Goal: Task Accomplishment & Management: Manage account settings

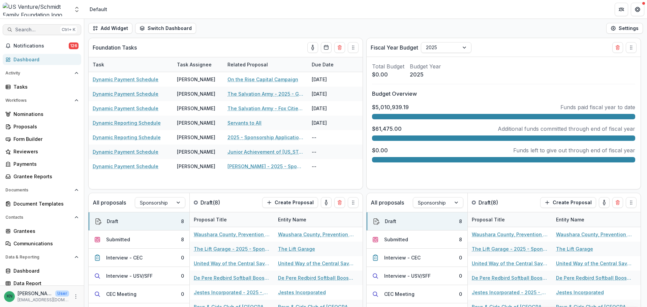
click at [36, 30] on span "Search..." at bounding box center [36, 30] width 42 height 6
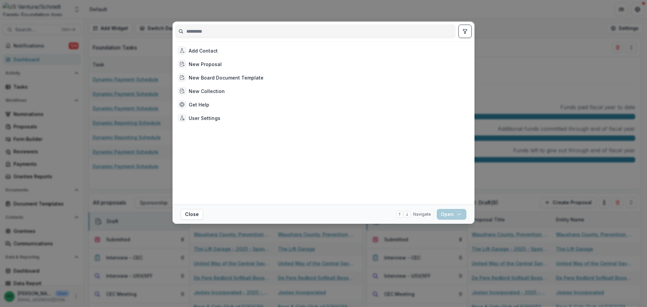
click at [235, 26] on input at bounding box center [316, 31] width 280 height 11
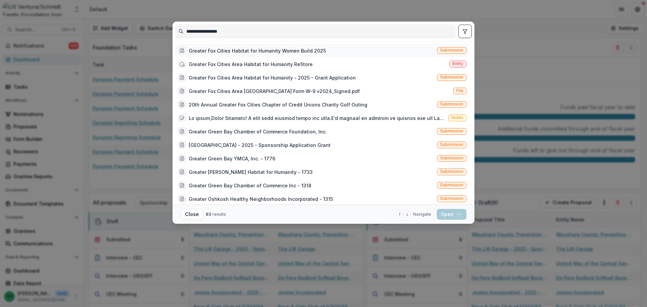
type input "**********"
click at [254, 48] on div "Greater Fox Cities Habitat for Humanity Women Build 2025" at bounding box center [257, 50] width 137 height 7
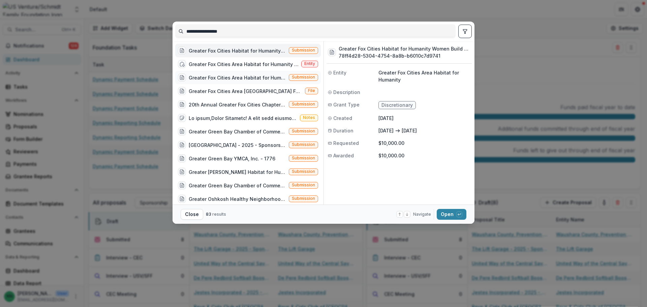
click at [226, 77] on div "Greater Fox Cities Area Habitat for Humanity - 2025 - Grant Application" at bounding box center [237, 77] width 97 height 7
click at [445, 215] on button "Open with enter key" at bounding box center [452, 214] width 30 height 11
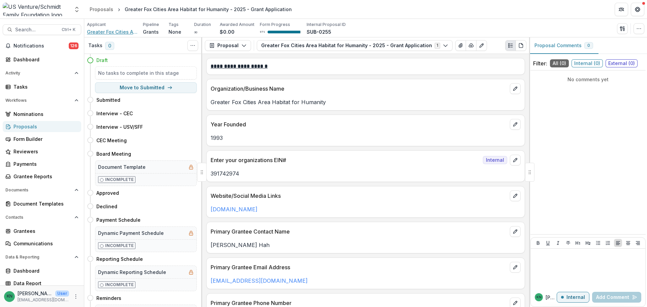
click at [116, 31] on span "Greater Fox Cities Area Habitat for Humanity" at bounding box center [112, 31] width 51 height 7
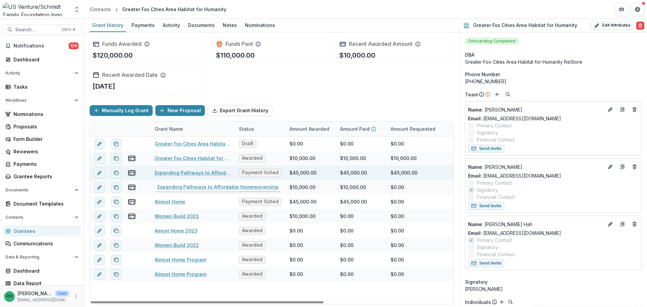
click at [200, 173] on link "Expanding Pathways to Affordable Homewonership" at bounding box center [193, 172] width 76 height 7
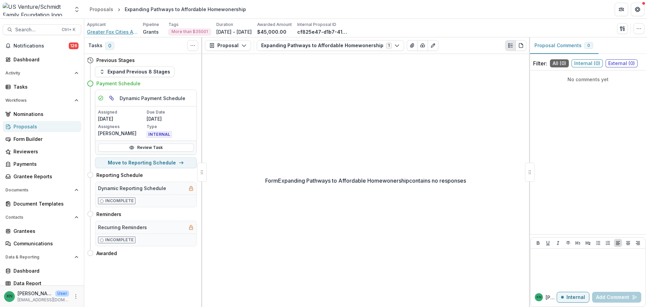
click at [99, 30] on span "Greater Fox Cities Area Habitat for Humanity" at bounding box center [112, 31] width 51 height 7
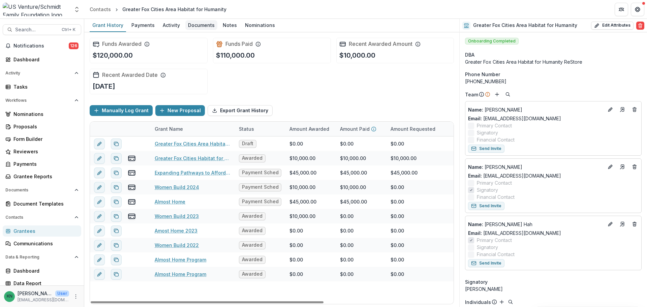
click at [204, 25] on div "Documents" at bounding box center [201, 25] width 32 height 10
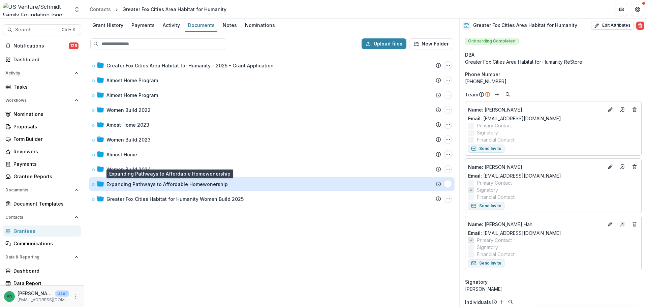
click at [167, 185] on div "Expanding Pathways to Affordable Homewonership" at bounding box center [167, 184] width 121 height 7
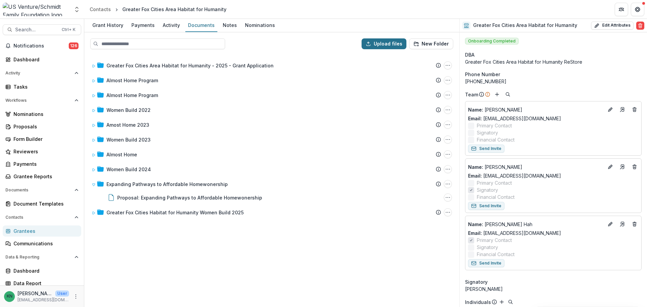
click at [387, 45] on button "Upload files" at bounding box center [384, 43] width 45 height 11
type input "**********"
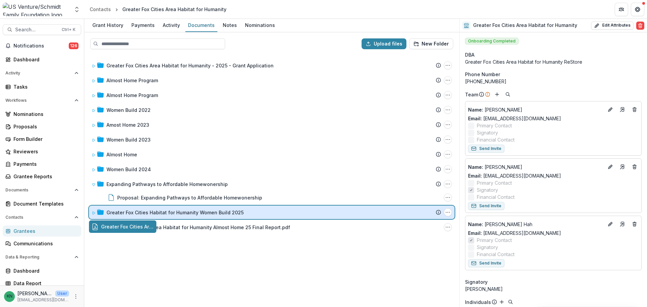
drag, startPoint x: 123, startPoint y: 228, endPoint x: 135, endPoint y: 205, distance: 25.3
click at [135, 205] on div "Upload files New Folder Greater Fox Cities Area Habitat for Humanity - 2025 - G…" at bounding box center [271, 169] width 375 height 275
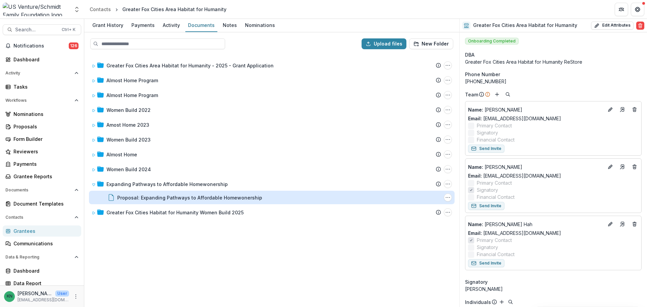
click at [137, 199] on div "Proposal: Expanding Pathways to Affordable Homewonership" at bounding box center [189, 197] width 145 height 7
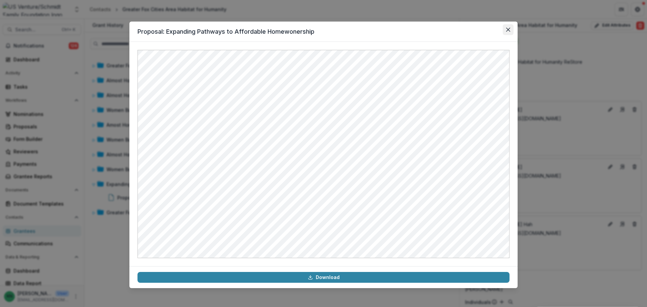
click at [512, 27] on button "Close" at bounding box center [508, 29] width 11 height 11
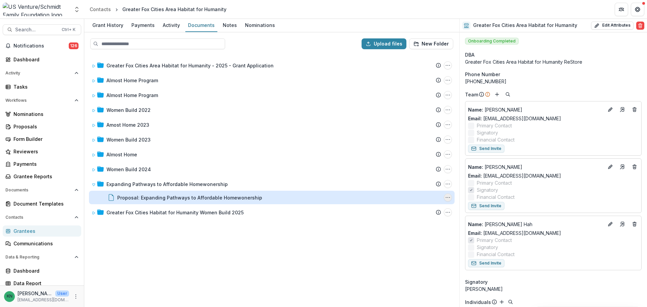
click at [448, 198] on icon "Proposal: Expanding Pathways to Affordable Homewonership Options" at bounding box center [447, 197] width 5 height 5
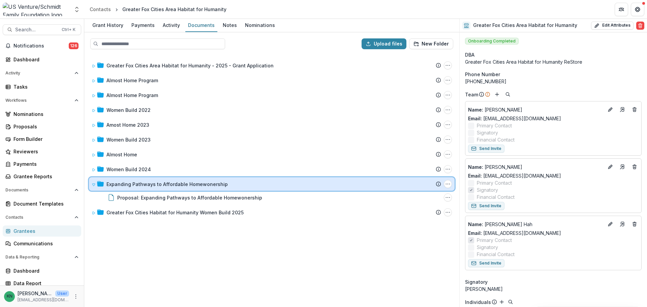
click at [94, 185] on icon at bounding box center [94, 185] width 4 height 4
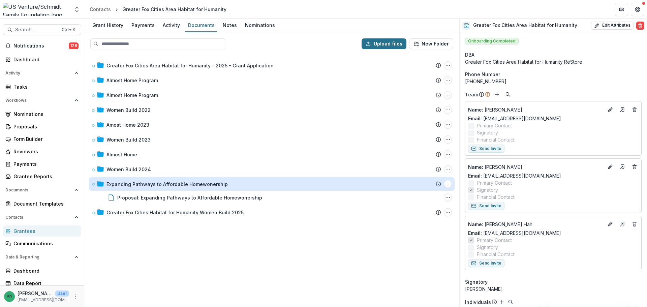
click at [392, 40] on button "Upload files" at bounding box center [384, 43] width 45 height 11
type input "**********"
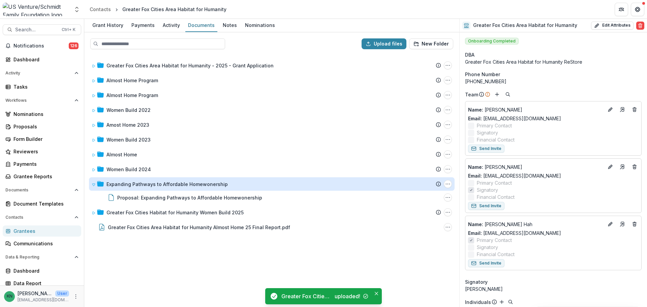
click at [150, 268] on div "Greater Fox Cities Area Habitat for Humanity - 2025 - Grant Application Submiss…" at bounding box center [272, 181] width 374 height 252
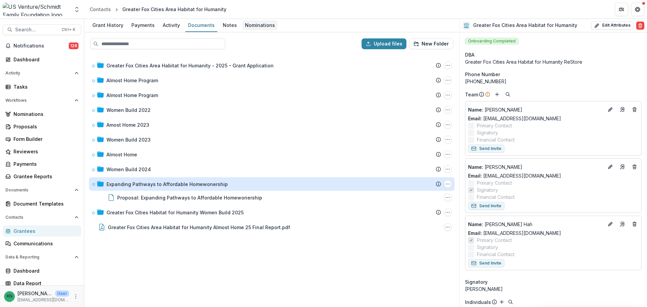
click at [250, 25] on div "Nominations" at bounding box center [259, 25] width 35 height 10
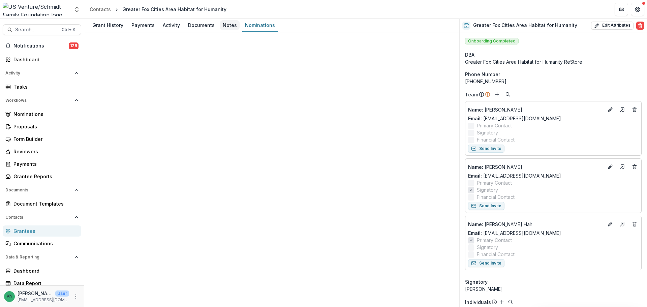
click at [227, 25] on div "Notes" at bounding box center [230, 25] width 20 height 10
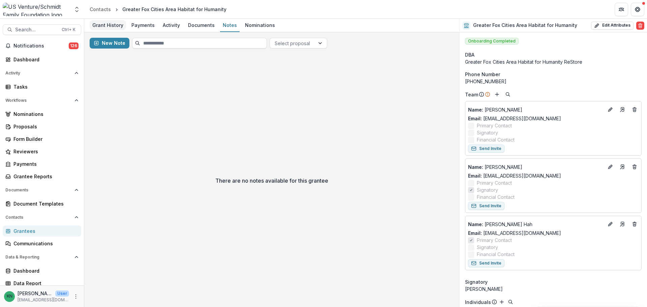
click at [113, 21] on div "Grant History" at bounding box center [108, 25] width 36 height 10
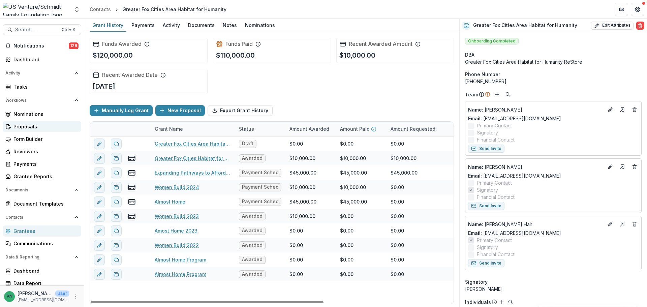
click at [31, 125] on div "Proposals" at bounding box center [44, 126] width 62 height 7
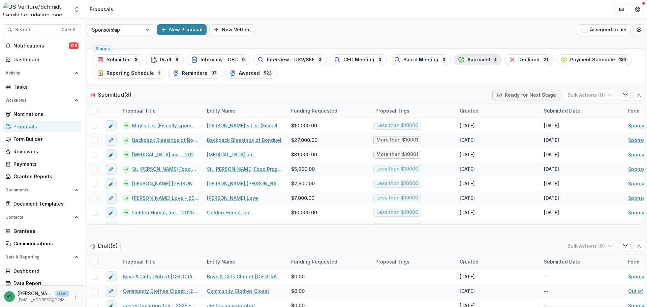
click at [474, 59] on span "Approved" at bounding box center [479, 60] width 23 height 6
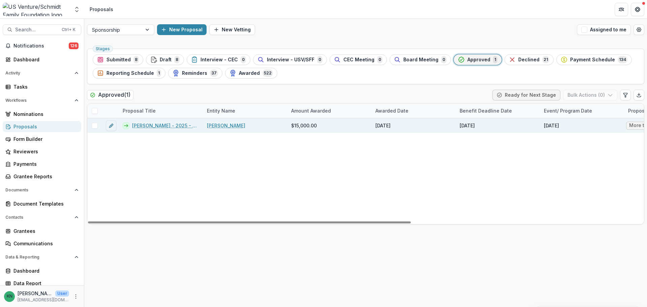
click at [162, 125] on link "[PERSON_NAME] - 2025 - Sponsorship Application Grant" at bounding box center [165, 125] width 67 height 7
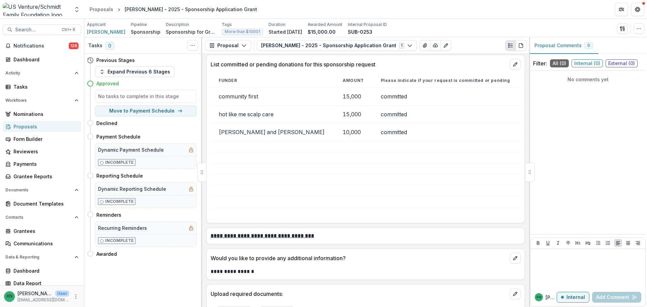
scroll to position [1719, 0]
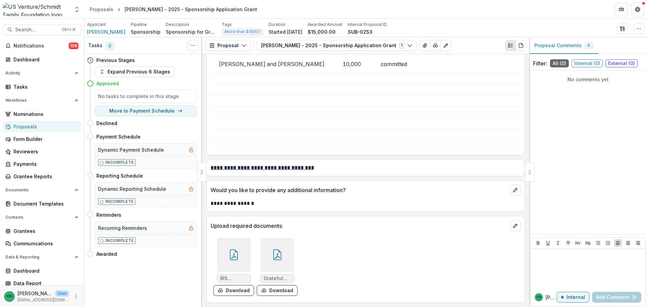
click at [232, 261] on div at bounding box center [234, 255] width 34 height 34
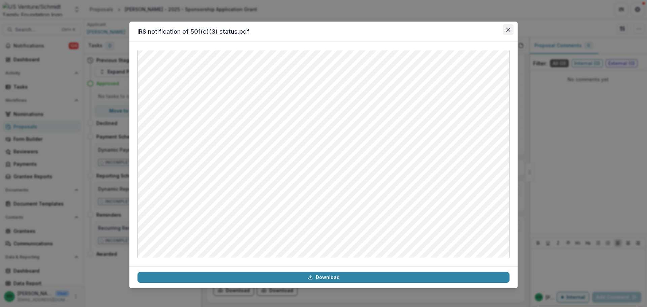
click at [509, 32] on button "Close" at bounding box center [508, 29] width 11 height 11
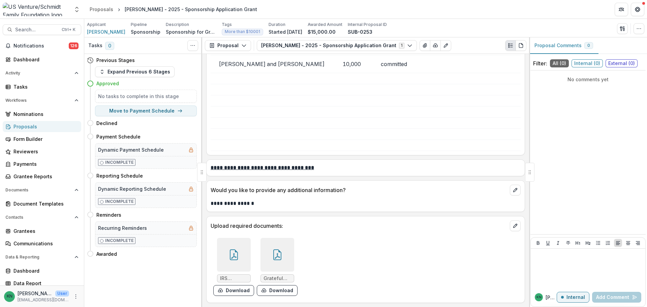
click at [271, 263] on div at bounding box center [278, 255] width 34 height 34
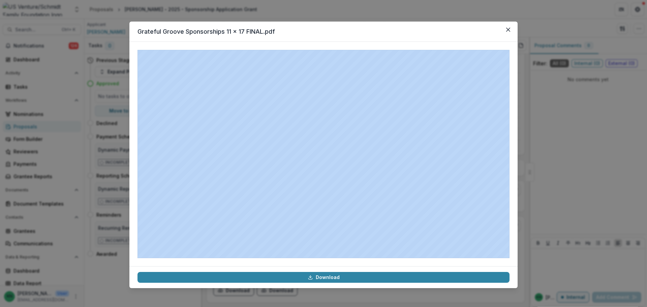
click at [111, 272] on div "Grateful Groove Sponsorships 11 x 17 FINAL.pdf Download" at bounding box center [323, 153] width 647 height 307
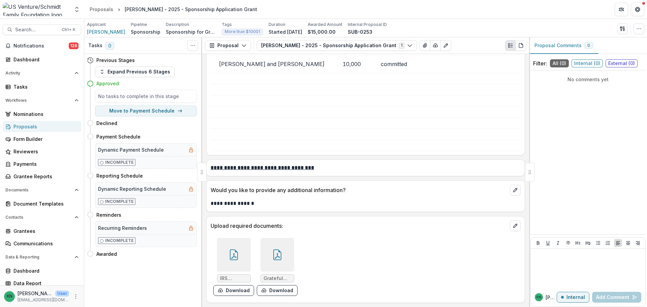
click at [277, 263] on div at bounding box center [278, 255] width 34 height 34
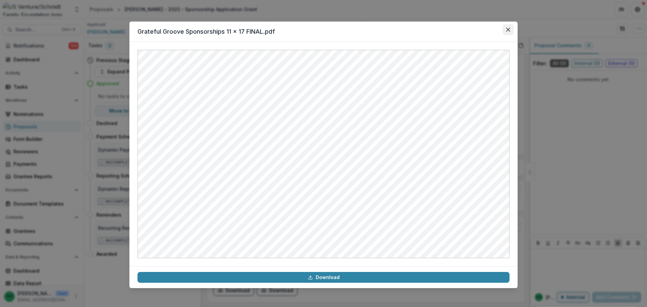
click at [509, 30] on icon "Close" at bounding box center [509, 30] width 4 height 4
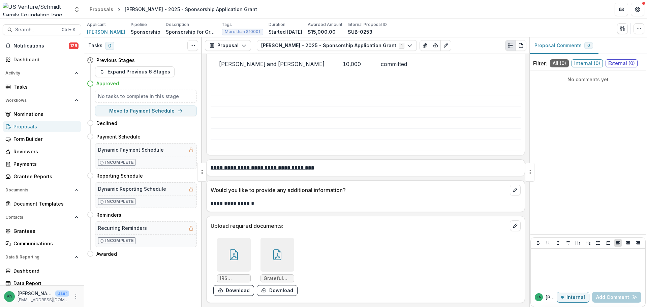
click at [237, 259] on icon at bounding box center [234, 255] width 8 height 11
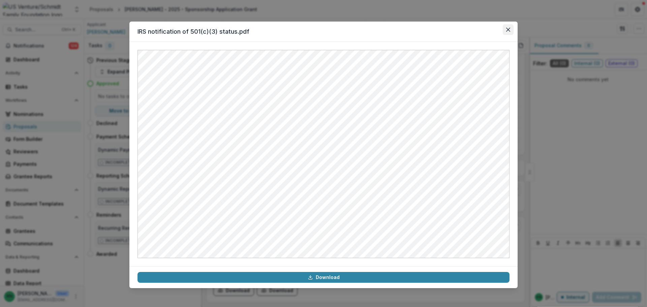
click at [510, 27] on button "Close" at bounding box center [508, 29] width 11 height 11
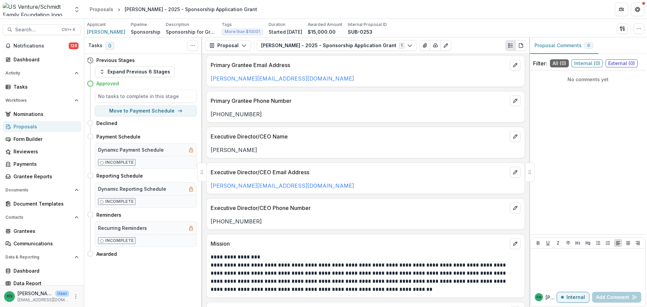
scroll to position [34, 0]
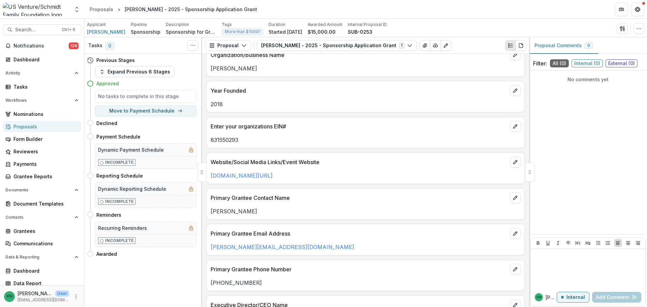
click at [30, 126] on div "Proposals" at bounding box center [44, 126] width 62 height 7
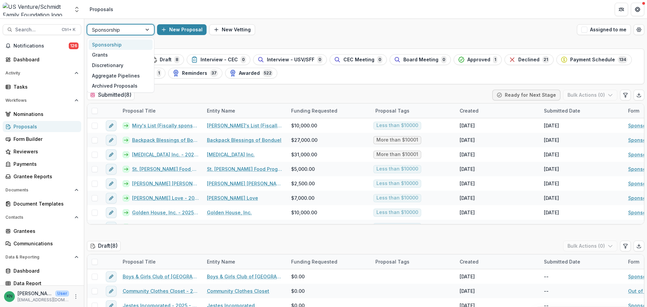
click at [148, 27] on div at bounding box center [148, 30] width 12 height 10
click at [106, 54] on div "Grants" at bounding box center [121, 55] width 64 height 10
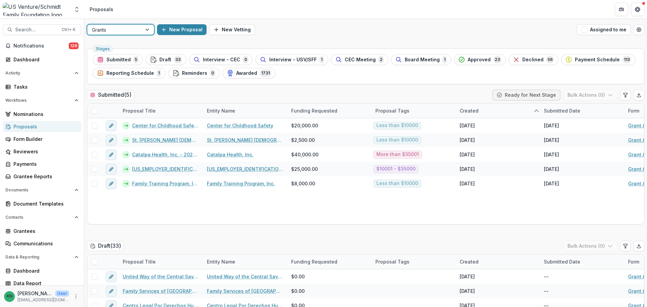
click at [149, 29] on div at bounding box center [148, 30] width 12 height 10
click at [113, 45] on div "Sponsorship" at bounding box center [121, 44] width 64 height 10
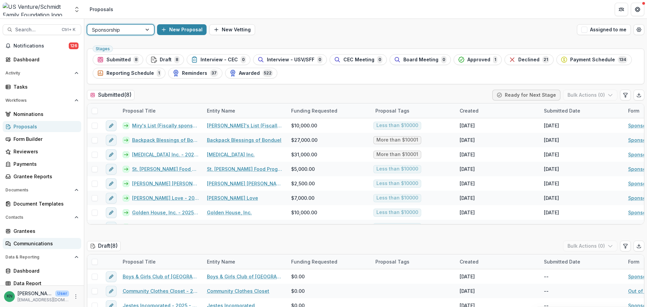
click at [44, 242] on div "Communications" at bounding box center [44, 243] width 62 height 7
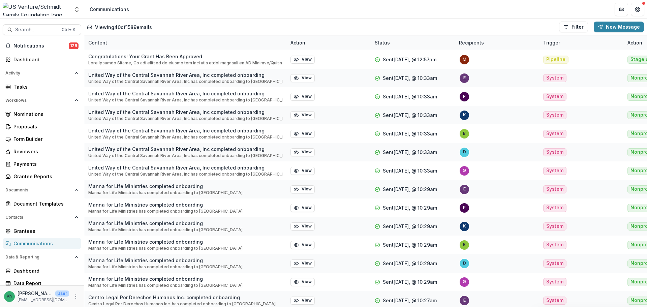
click at [215, 28] on div "Viewing 40 of 1589 emails Filter Draft Sent New Message" at bounding box center [365, 27] width 557 height 11
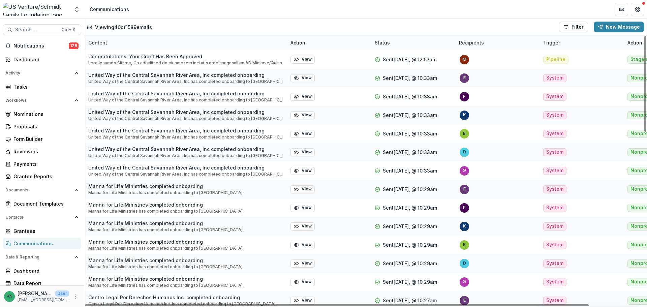
click at [215, 42] on div "Content" at bounding box center [185, 42] width 202 height 15
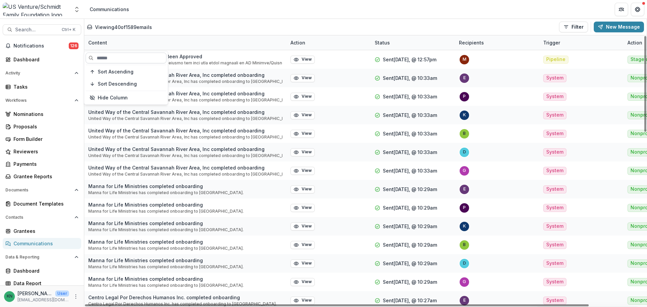
click at [106, 59] on input at bounding box center [126, 58] width 81 height 11
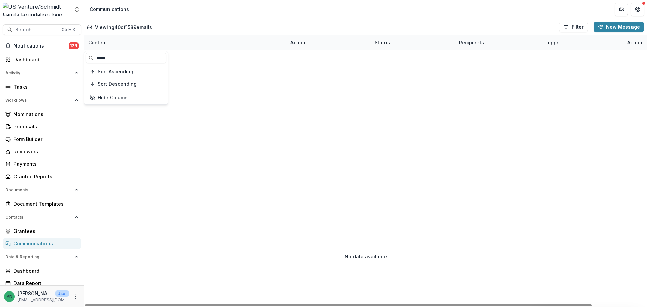
type input "*****"
click at [124, 41] on div "Content" at bounding box center [185, 42] width 202 height 15
drag, startPoint x: 121, startPoint y: 55, endPoint x: 89, endPoint y: 58, distance: 32.2
click at [89, 58] on input "*****" at bounding box center [126, 58] width 81 height 11
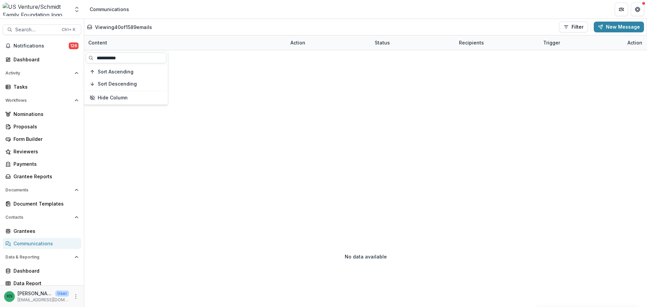
type input "**********"
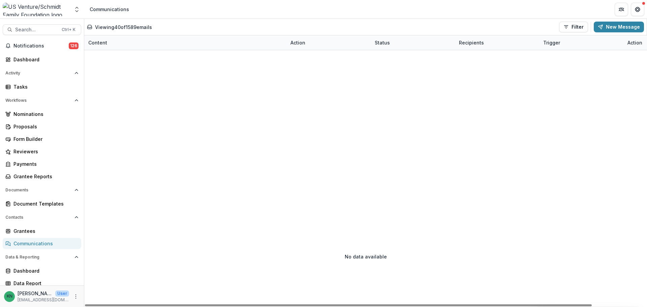
click at [182, 37] on div "Content" at bounding box center [185, 42] width 202 height 15
drag, startPoint x: 116, startPoint y: 57, endPoint x: 88, endPoint y: 60, distance: 28.1
click at [88, 60] on input "****" at bounding box center [126, 58] width 81 height 11
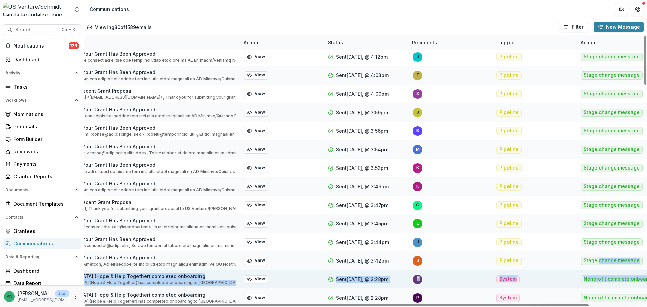
scroll to position [856, 61]
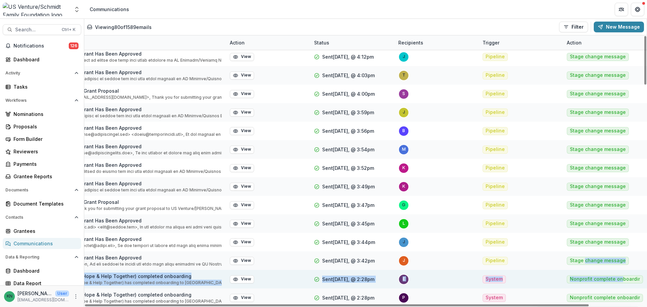
drag, startPoint x: 646, startPoint y: 261, endPoint x: 621, endPoint y: 282, distance: 32.8
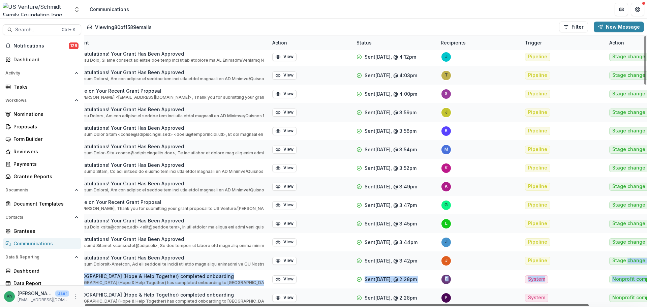
scroll to position [856, 0]
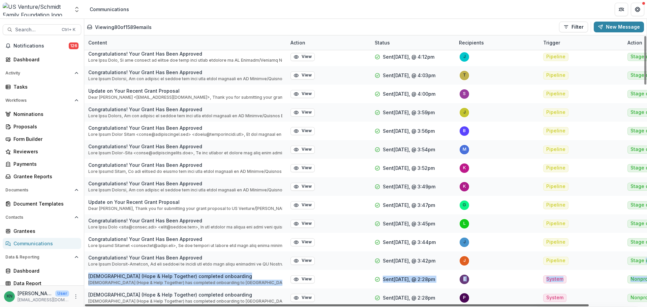
drag, startPoint x: 417, startPoint y: 305, endPoint x: 288, endPoint y: 309, distance: 129.2
click at [288, 307] on div at bounding box center [337, 306] width 504 height 2
click at [19, 126] on div "Proposals" at bounding box center [44, 126] width 62 height 7
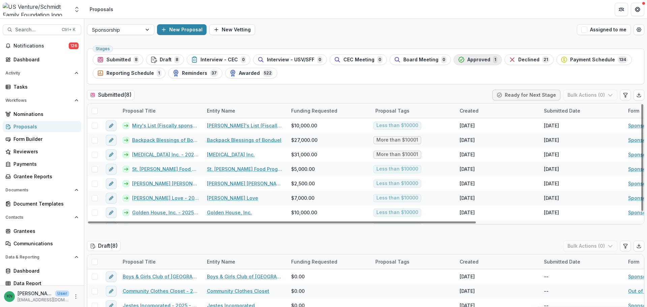
click at [470, 59] on span "Approved" at bounding box center [479, 60] width 23 height 6
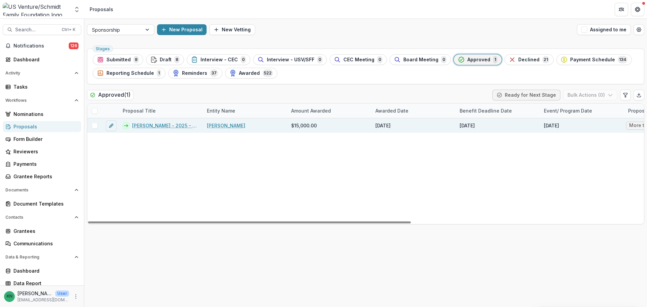
click at [156, 126] on link "[PERSON_NAME] - 2025 - Sponsorship Application Grant" at bounding box center [165, 125] width 67 height 7
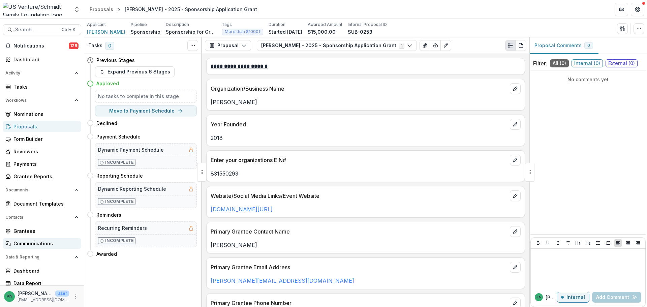
click at [30, 242] on div "Communications" at bounding box center [44, 243] width 62 height 7
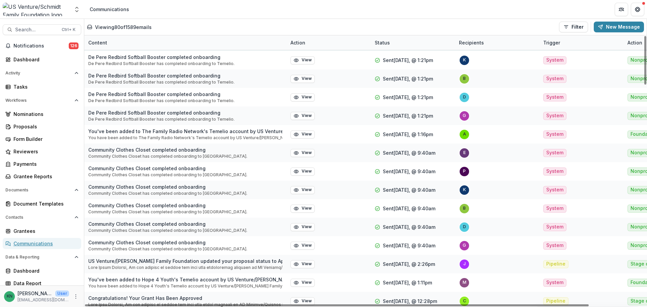
scroll to position [1227, 0]
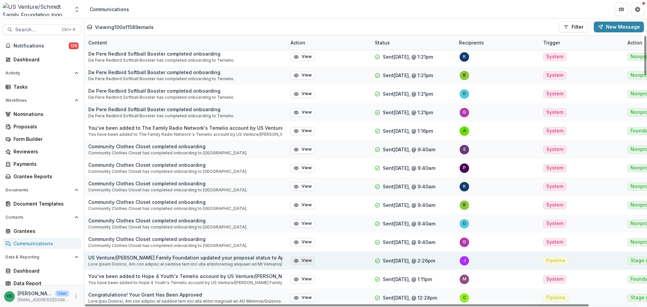
click at [303, 258] on button "View" at bounding box center [303, 261] width 24 height 8
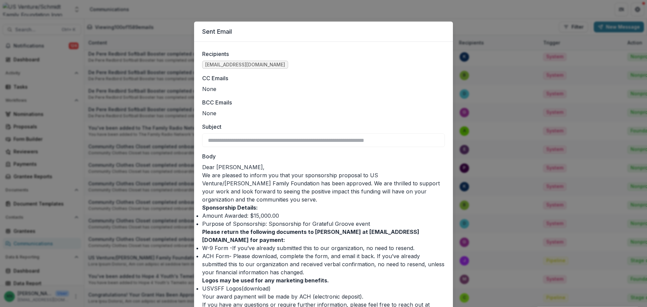
click at [497, 14] on div "**********" at bounding box center [323, 153] width 647 height 307
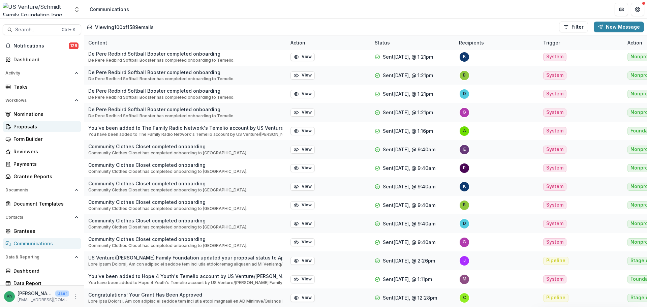
click at [24, 128] on div "Proposals" at bounding box center [44, 126] width 62 height 7
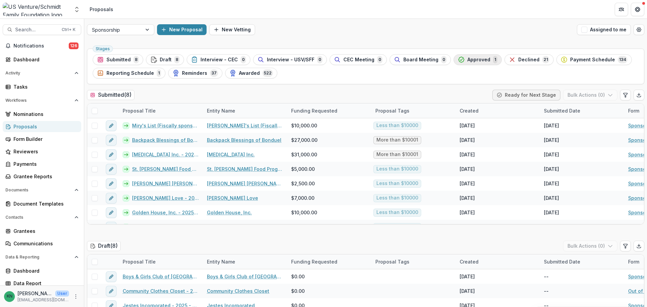
click at [474, 59] on span "Approved" at bounding box center [479, 60] width 23 height 6
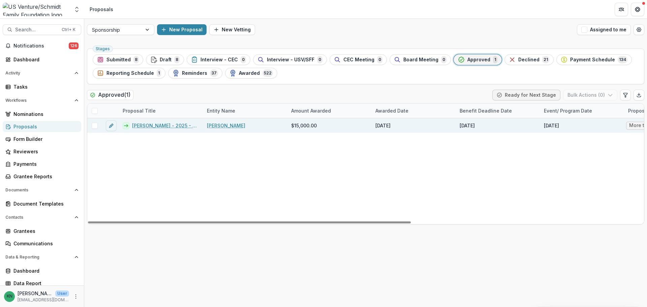
click at [162, 126] on link "[PERSON_NAME] - 2025 - Sponsorship Application Grant" at bounding box center [165, 125] width 67 height 7
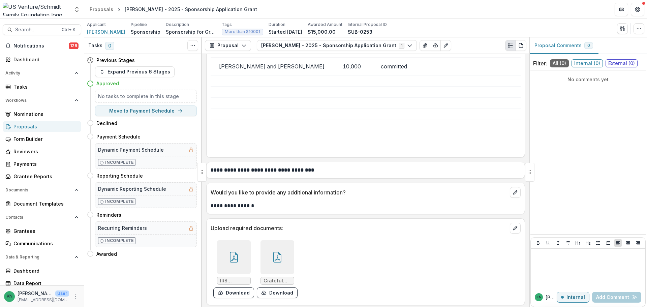
scroll to position [1719, 0]
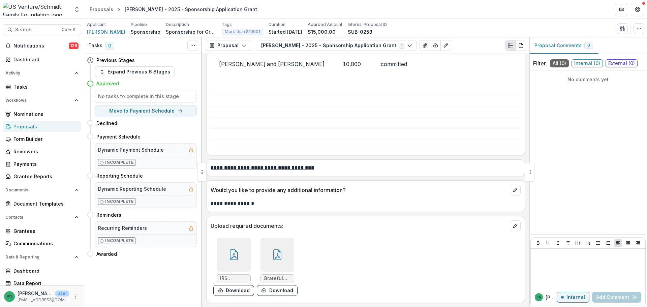
click at [240, 258] on div at bounding box center [234, 255] width 34 height 34
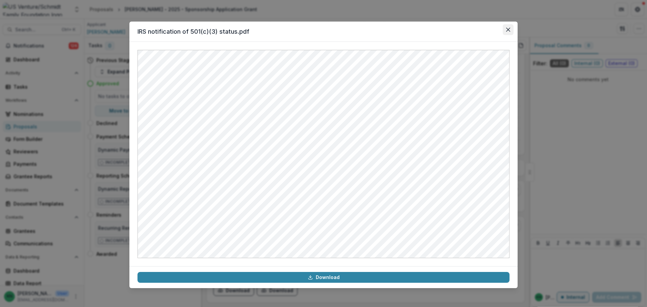
click at [511, 29] on button "Close" at bounding box center [508, 29] width 11 height 11
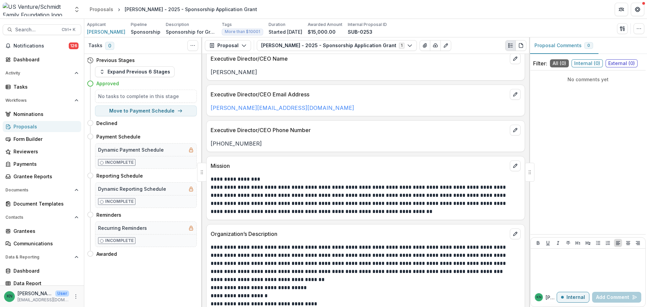
scroll to position [268, 0]
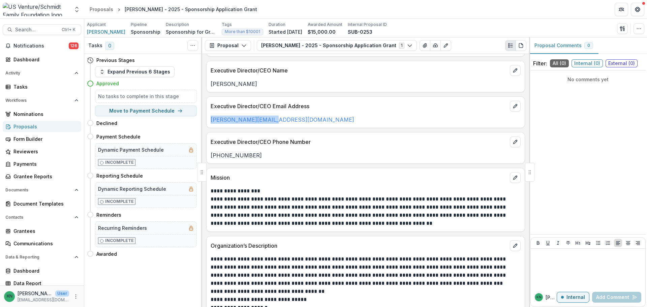
drag, startPoint x: 268, startPoint y: 120, endPoint x: 210, endPoint y: 120, distance: 57.3
click at [210, 120] on div "[PERSON_NAME][EMAIL_ADDRESS][DOMAIN_NAME]" at bounding box center [366, 120] width 318 height 8
copy link "[PERSON_NAME][EMAIL_ADDRESS][DOMAIN_NAME]"
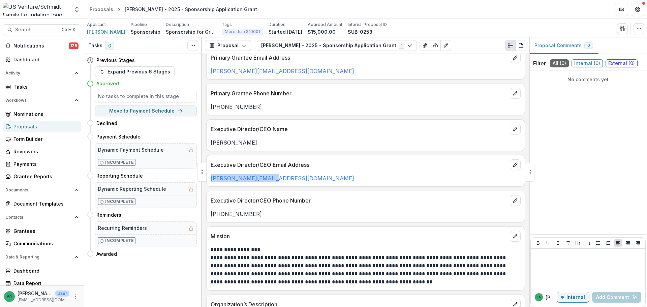
scroll to position [201, 0]
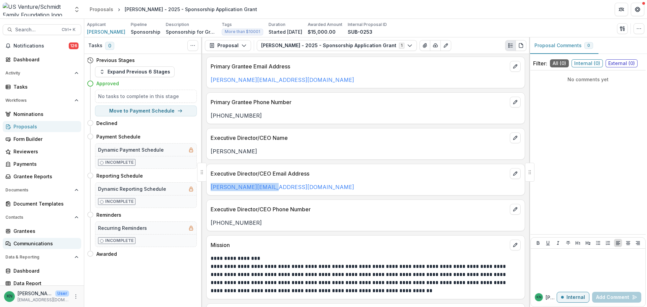
click at [34, 240] on div "Communications" at bounding box center [44, 243] width 62 height 7
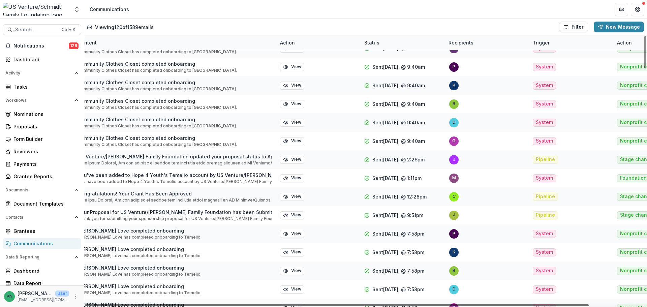
scroll to position [1328, 0]
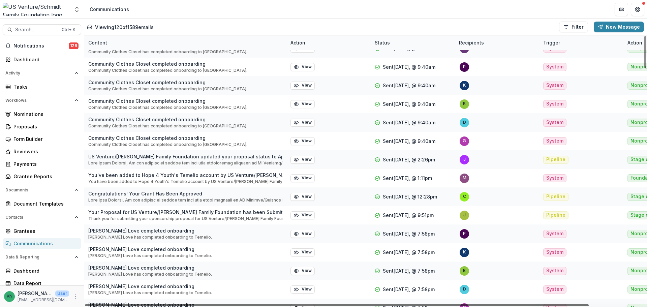
drag, startPoint x: 495, startPoint y: 304, endPoint x: 460, endPoint y: 308, distance: 36.0
click at [460, 307] on div at bounding box center [337, 306] width 504 height 2
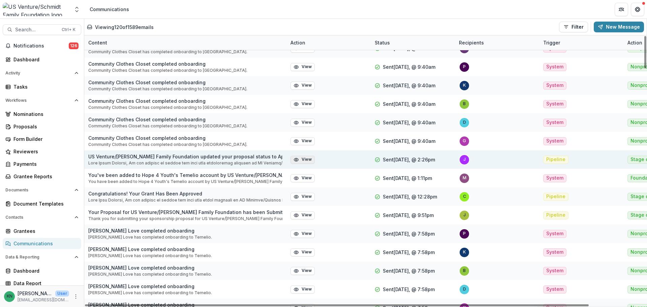
click at [299, 159] on button "View" at bounding box center [303, 160] width 24 height 8
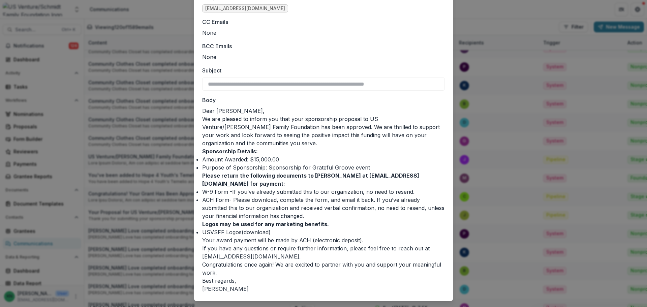
scroll to position [64, 0]
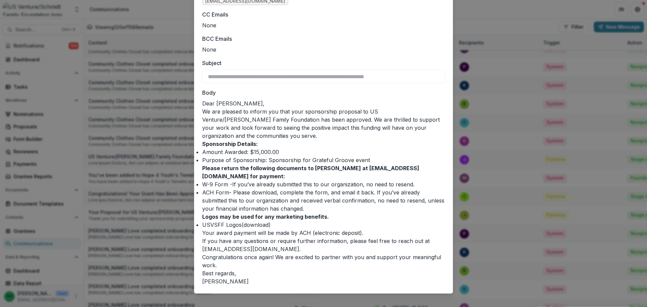
drag, startPoint x: 203, startPoint y: 104, endPoint x: 271, endPoint y: 274, distance: 184.0
click at [271, 274] on div "Dear [PERSON_NAME], We are pleased to inform you that your sponsorship proposal…" at bounding box center [323, 192] width 243 height 186
copy div "Lore Ipsum Dolorsi, Am con adipisc el seddoe tem inci utla etdoloremag aliquaen…"
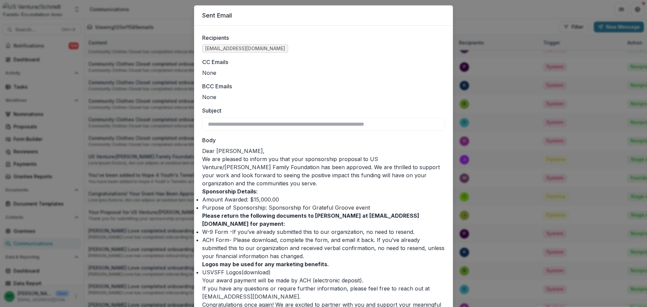
scroll to position [0, 0]
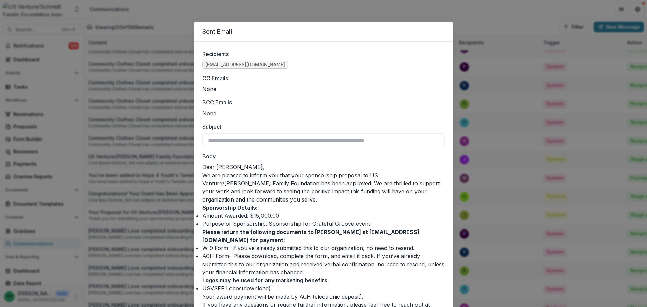
click at [347, 81] on label "CC Emails" at bounding box center [321, 78] width 239 height 8
click at [160, 22] on div "**********" at bounding box center [323, 153] width 647 height 307
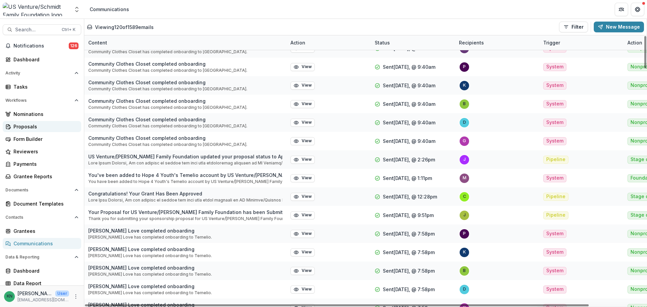
click at [26, 125] on div "Proposals" at bounding box center [44, 126] width 62 height 7
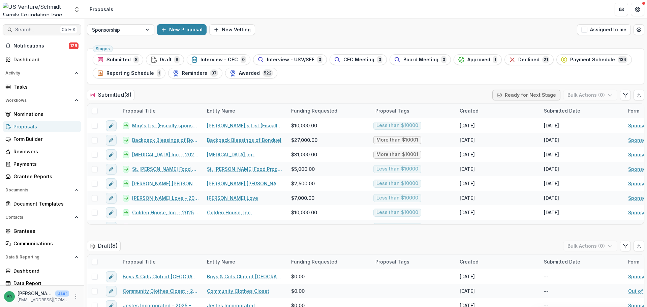
click at [36, 30] on span "Search..." at bounding box center [36, 30] width 42 height 6
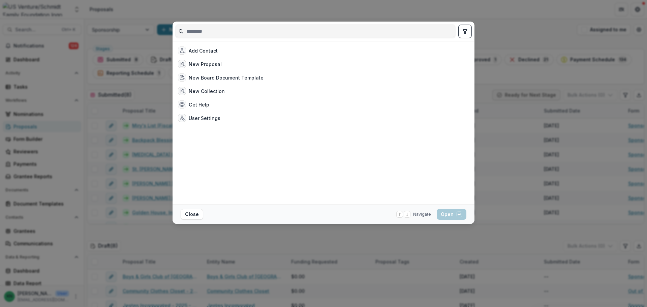
click at [211, 36] on input at bounding box center [316, 31] width 280 height 11
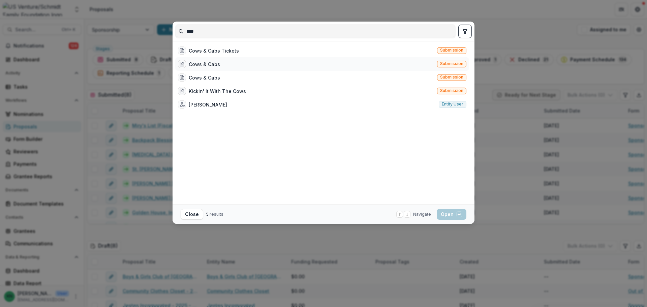
type input "****"
click at [207, 63] on div "Cows & Cabs" at bounding box center [204, 64] width 31 height 7
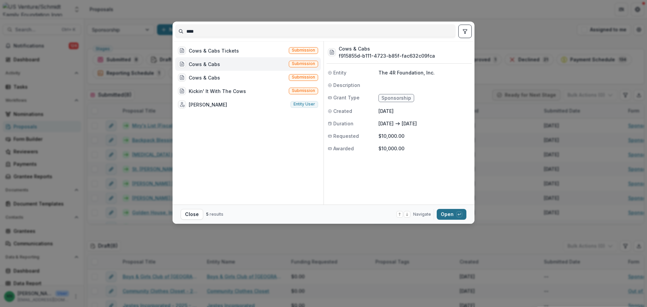
click at [451, 211] on button "Open with enter key" at bounding box center [452, 214] width 30 height 11
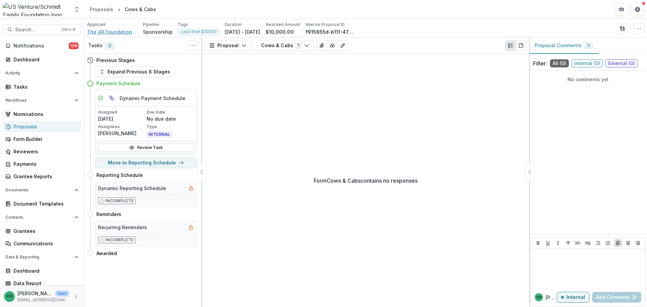
click at [107, 31] on span "The 4R Foundation, Inc." at bounding box center [112, 31] width 51 height 7
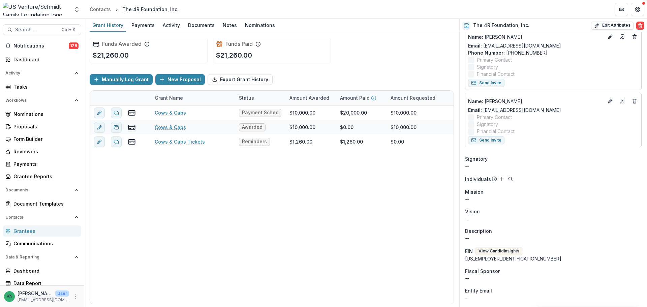
scroll to position [101, 0]
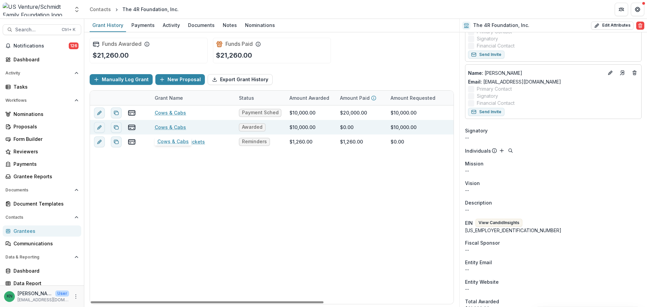
click at [176, 127] on link "Cows & Cabs" at bounding box center [170, 127] width 31 height 7
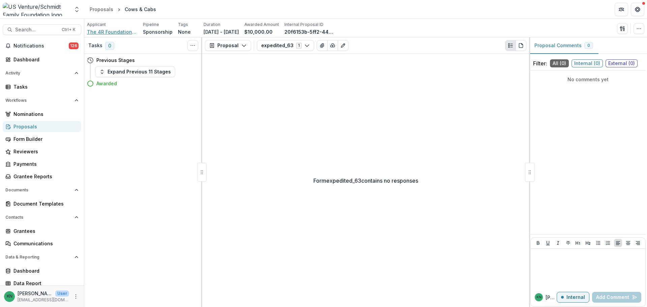
click at [119, 30] on span "The 4R Foundation, Inc." at bounding box center [112, 31] width 51 height 7
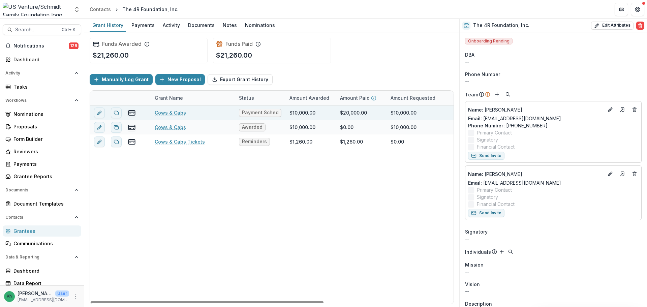
click at [172, 113] on link "Cows & Cabs" at bounding box center [170, 112] width 31 height 7
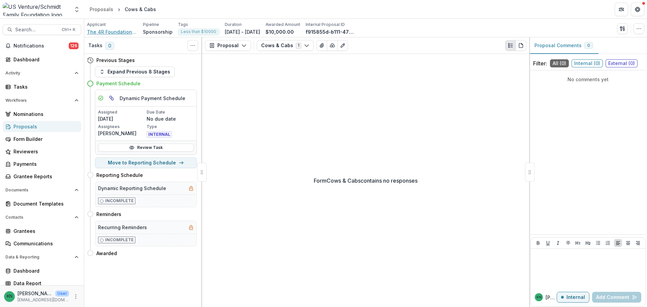
click at [109, 28] on span "The 4R Foundation, Inc." at bounding box center [112, 31] width 51 height 7
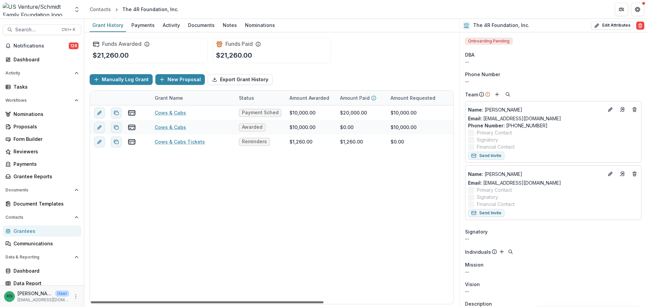
drag, startPoint x: 240, startPoint y: 303, endPoint x: 221, endPoint y: 312, distance: 21.7
click at [221, 304] on div at bounding box center [207, 302] width 233 height 2
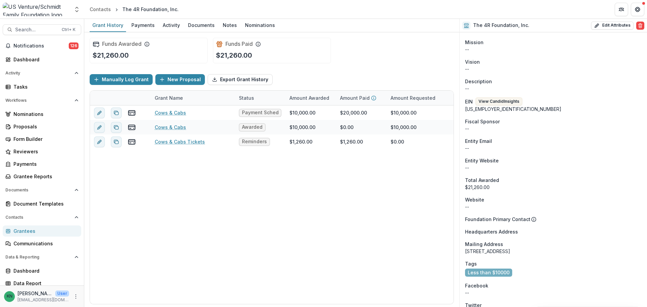
scroll to position [236, 0]
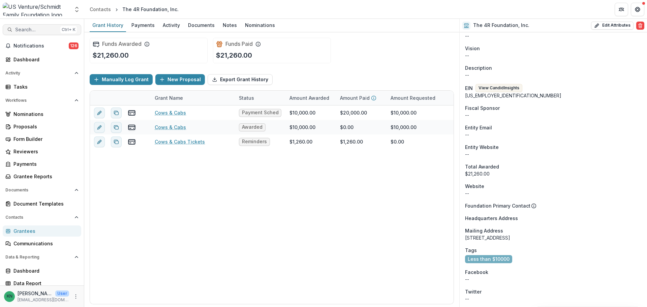
click at [35, 28] on span "Search..." at bounding box center [36, 30] width 42 height 6
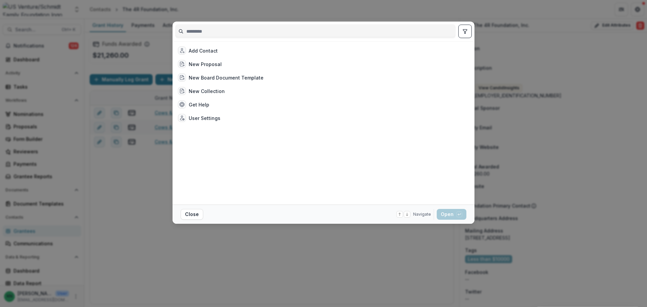
click at [224, 33] on input at bounding box center [316, 31] width 280 height 11
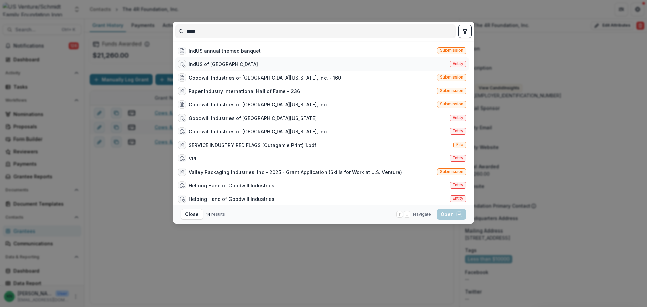
type input "*****"
click at [234, 64] on div "IndUS of Fox Valley Entity" at bounding box center [322, 63] width 294 height 13
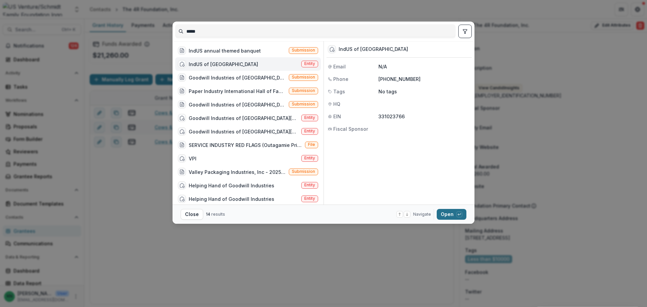
click at [450, 215] on button "Open with enter key" at bounding box center [452, 214] width 30 height 11
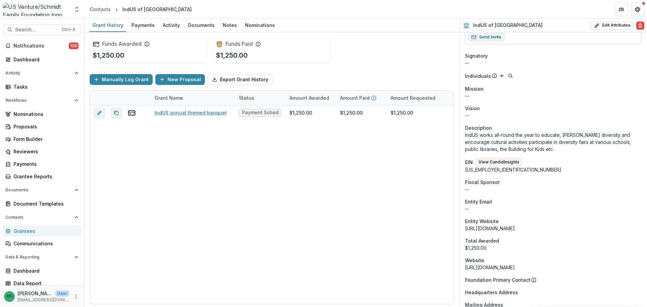
scroll to position [172, 0]
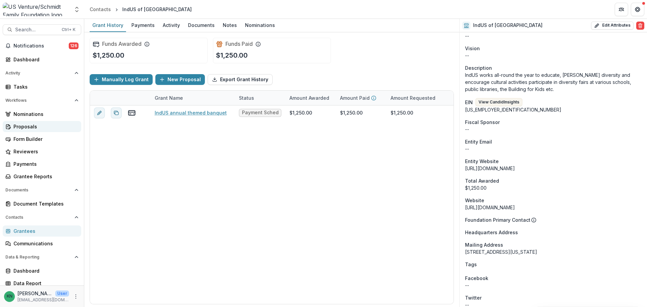
click at [22, 126] on div "Proposals" at bounding box center [44, 126] width 62 height 7
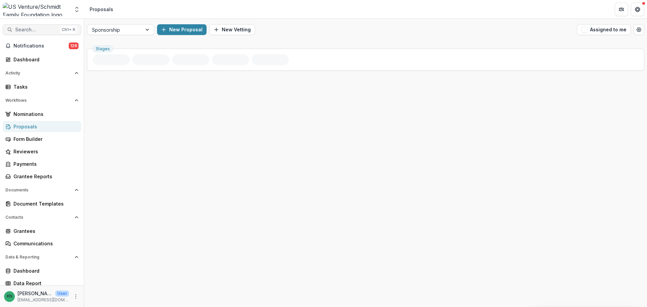
click at [23, 29] on span "Search..." at bounding box center [36, 30] width 42 height 6
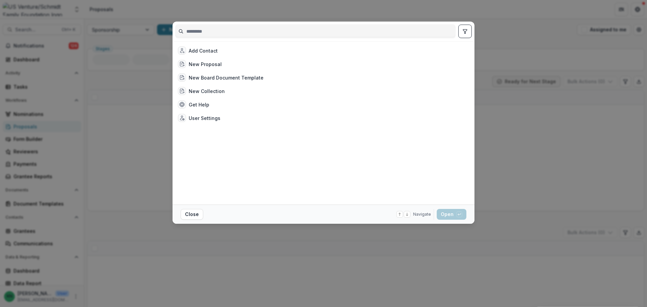
click at [240, 31] on input at bounding box center [316, 31] width 280 height 11
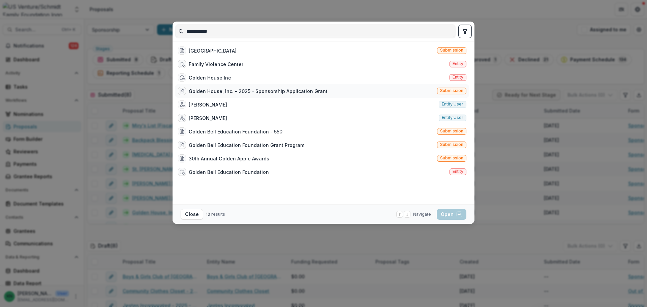
type input "**********"
click at [243, 88] on div "Golden House, Inc. - 2025 - Sponsorship Application Grant" at bounding box center [258, 91] width 139 height 7
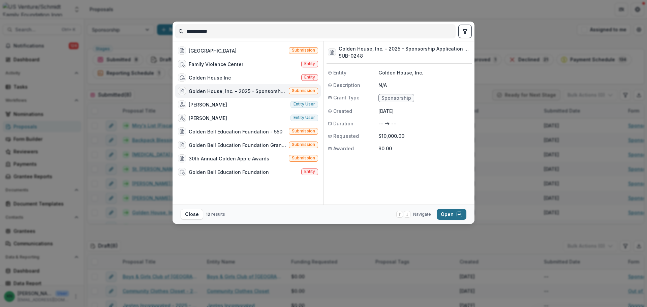
click at [448, 215] on button "Open with enter key" at bounding box center [452, 214] width 30 height 11
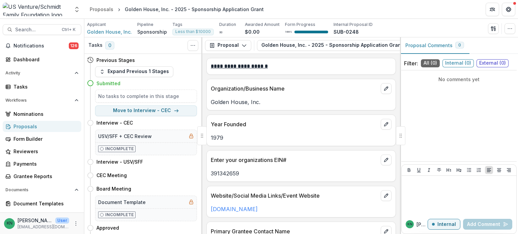
click at [24, 126] on div "Proposals" at bounding box center [44, 126] width 62 height 7
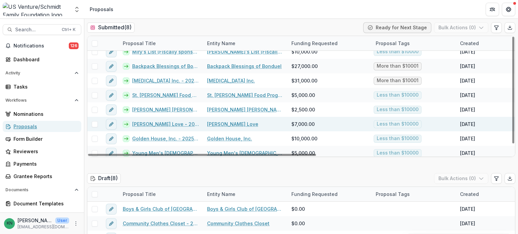
scroll to position [10, 0]
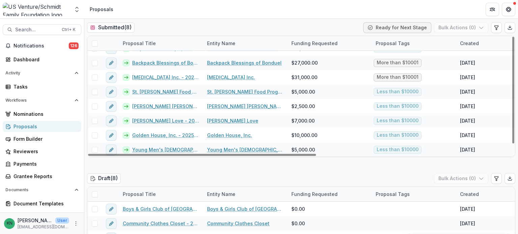
drag, startPoint x: 511, startPoint y: 141, endPoint x: 513, endPoint y: 152, distance: 11.9
click at [513, 144] on div at bounding box center [513, 90] width 2 height 107
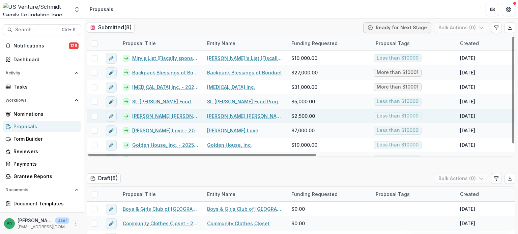
drag, startPoint x: 511, startPoint y: 145, endPoint x: 505, endPoint y: 110, distance: 35.5
click at [512, 110] on div at bounding box center [513, 90] width 2 height 107
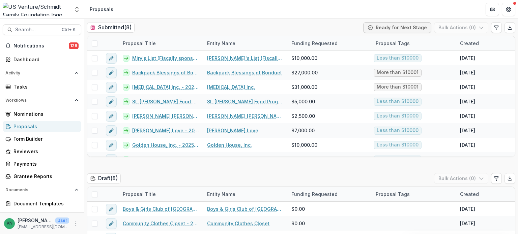
click at [19, 127] on div "Proposals" at bounding box center [44, 126] width 62 height 7
click at [38, 28] on span "Search..." at bounding box center [36, 30] width 42 height 6
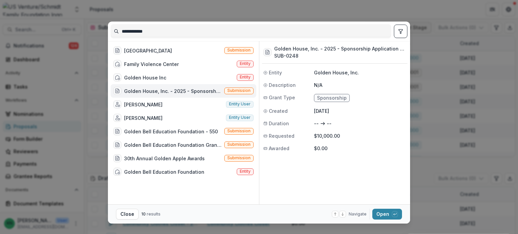
drag, startPoint x: 172, startPoint y: 30, endPoint x: 107, endPoint y: 31, distance: 65.1
click at [108, 31] on div "**********" at bounding box center [259, 32] width 302 height 20
type input "******"
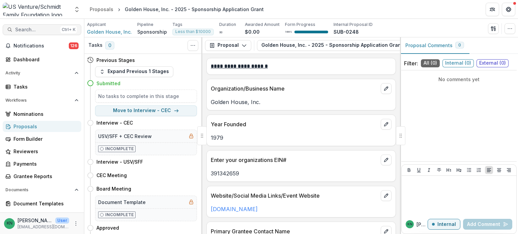
click at [34, 27] on span "Search..." at bounding box center [36, 30] width 42 height 6
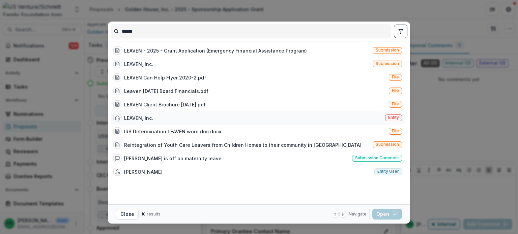
click at [145, 115] on div "LEAVEN, Inc." at bounding box center [138, 118] width 29 height 7
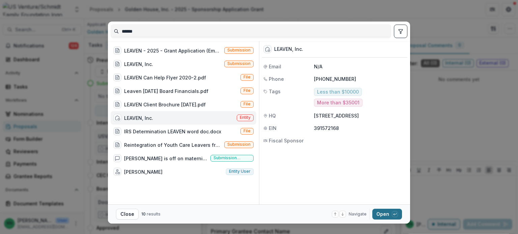
click at [381, 215] on button "Open with enter key" at bounding box center [387, 214] width 30 height 11
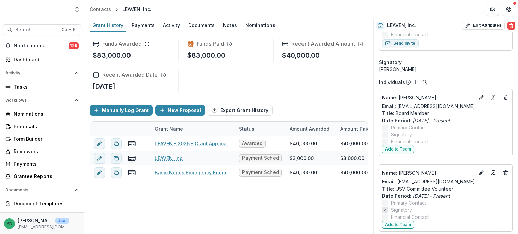
scroll to position [101, 0]
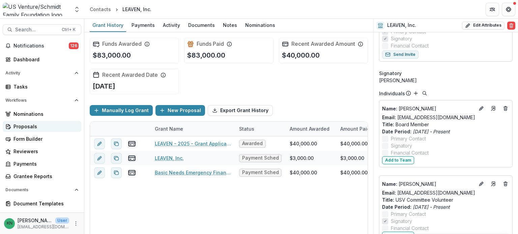
click at [22, 125] on div "Proposals" at bounding box center [44, 126] width 62 height 7
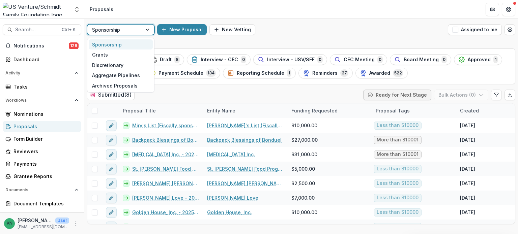
click at [146, 28] on div at bounding box center [148, 30] width 12 height 10
click at [102, 54] on div "Grants" at bounding box center [121, 55] width 64 height 10
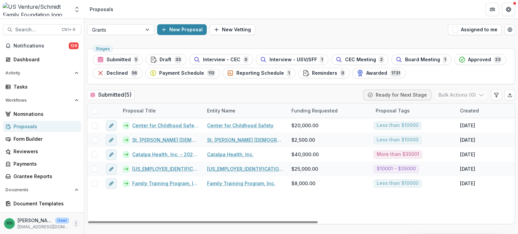
click at [75, 225] on icon "More" at bounding box center [75, 223] width 5 height 5
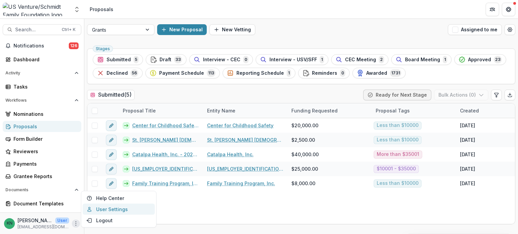
click at [107, 208] on link "User Settings" at bounding box center [119, 209] width 72 height 11
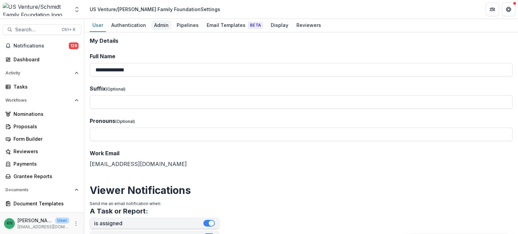
click at [158, 22] on div "Admin" at bounding box center [161, 25] width 20 height 10
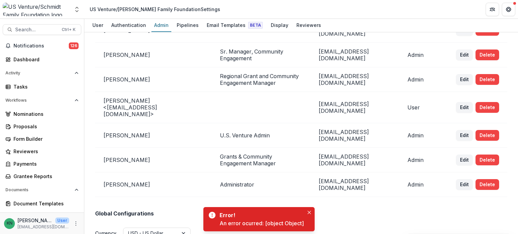
scroll to position [101, 0]
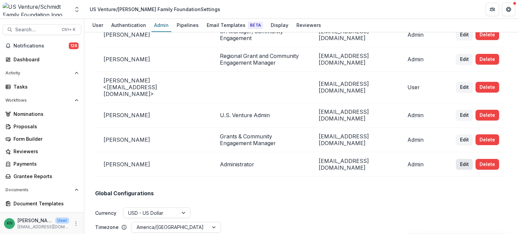
click at [462, 159] on button "Edit" at bounding box center [464, 164] width 17 height 11
select select "*****"
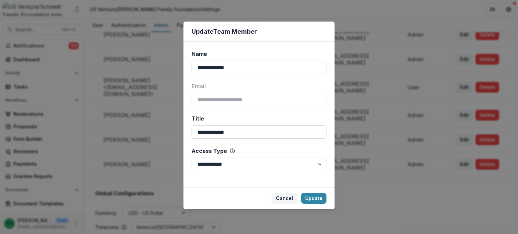
click at [238, 134] on input "**********" at bounding box center [259, 131] width 135 height 13
drag, startPoint x: 232, startPoint y: 132, endPoint x: 190, endPoint y: 134, distance: 41.9
click at [190, 134] on div "**********" at bounding box center [258, 115] width 151 height 146
type input "**********"
click at [321, 164] on select "**********" at bounding box center [259, 164] width 135 height 13
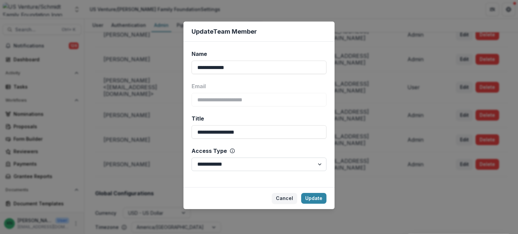
click at [192, 158] on select "**********" at bounding box center [259, 164] width 135 height 13
click at [314, 197] on button "Update" at bounding box center [313, 198] width 25 height 11
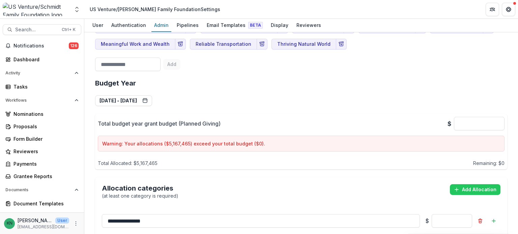
scroll to position [573, 0]
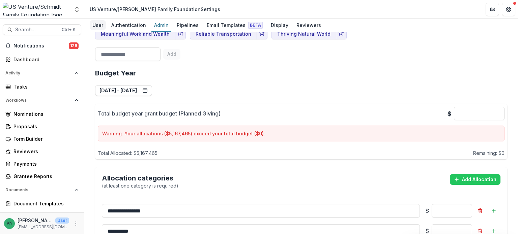
click at [97, 25] on div "User" at bounding box center [98, 25] width 16 height 10
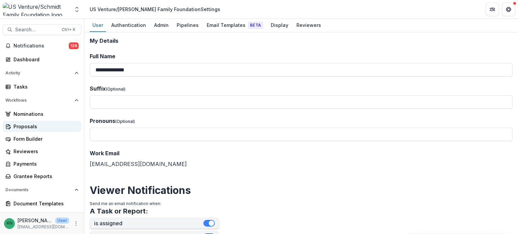
click at [27, 123] on div "Proposals" at bounding box center [44, 126] width 62 height 7
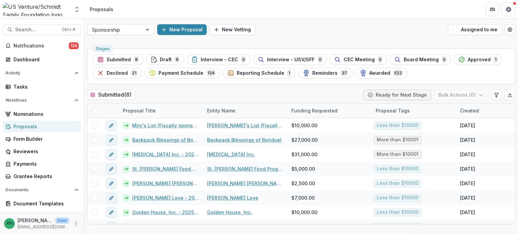
click at [73, 225] on icon "More" at bounding box center [75, 223] width 5 height 5
click at [107, 211] on link "User Settings" at bounding box center [119, 209] width 72 height 11
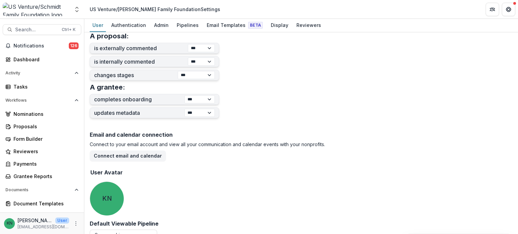
scroll to position [270, 0]
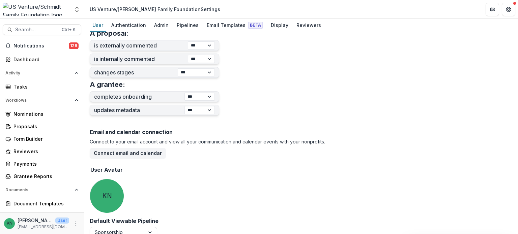
click at [164, 18] on header "US Venture/[PERSON_NAME] Family Foundation Settings" at bounding box center [301, 9] width 434 height 19
click at [160, 23] on div "Admin" at bounding box center [161, 25] width 20 height 10
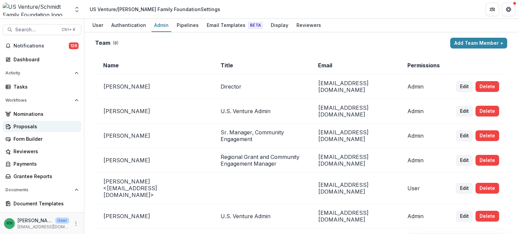
click at [23, 128] on div "Proposals" at bounding box center [44, 126] width 62 height 7
